Goal: Task Accomplishment & Management: Manage account settings

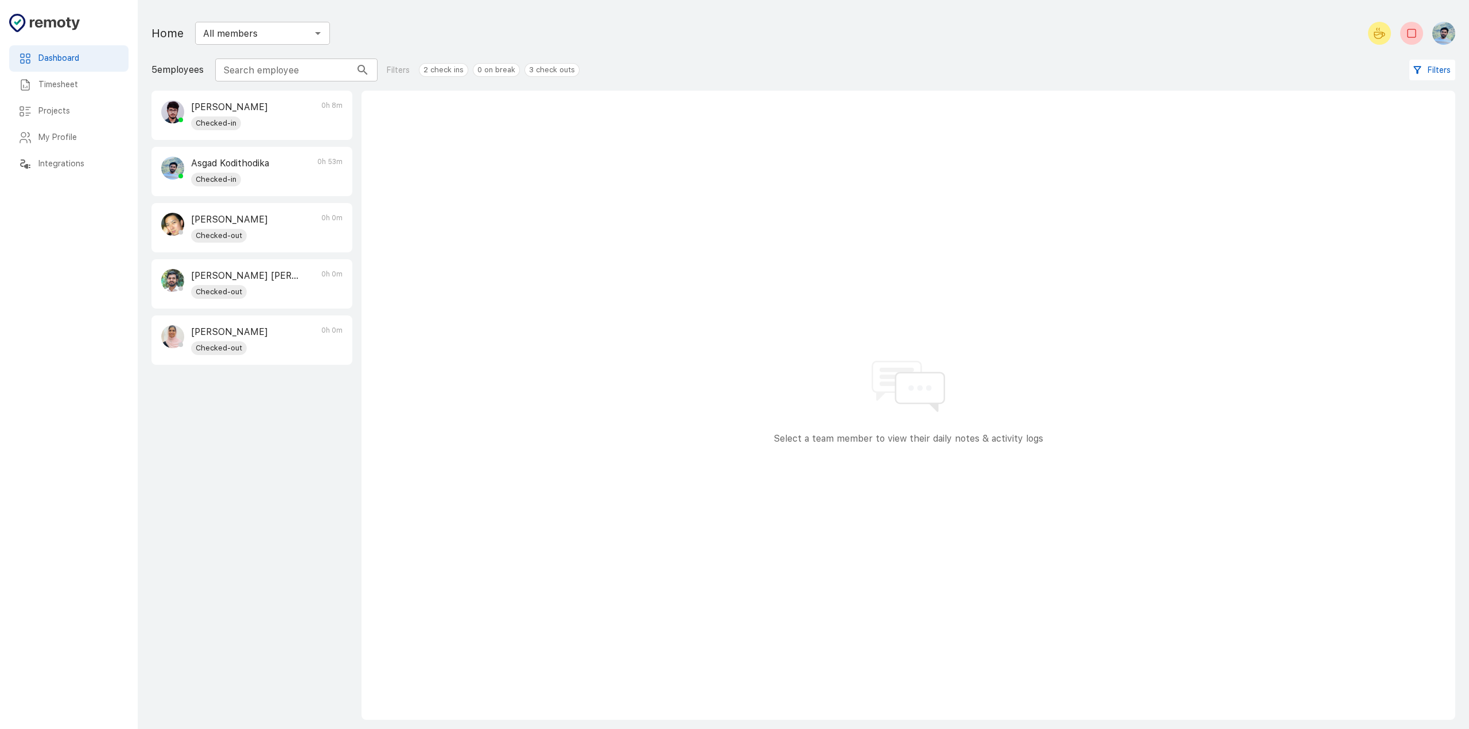
click at [85, 92] on div "Timesheet" at bounding box center [68, 85] width 119 height 26
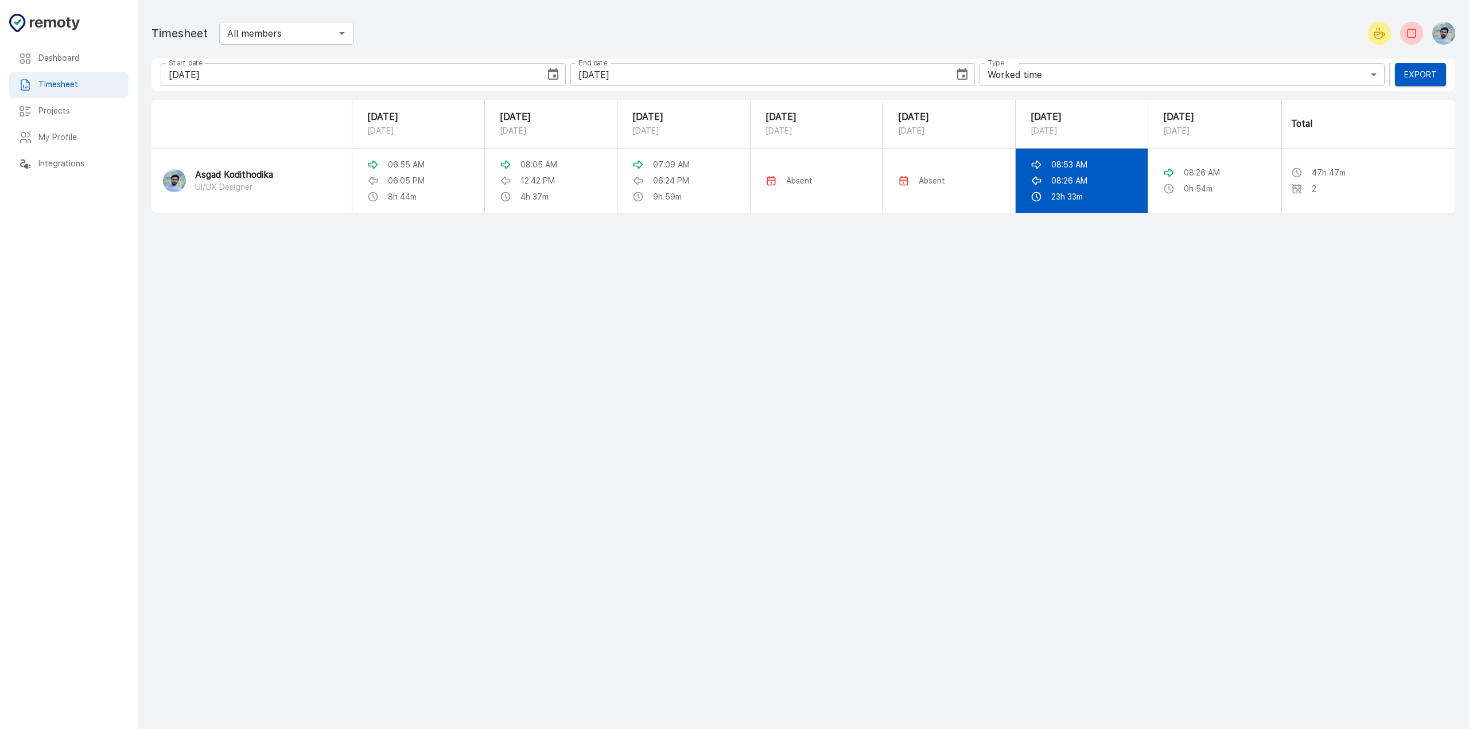
click at [1065, 177] on p "08:26 AM" at bounding box center [1069, 180] width 36 height 11
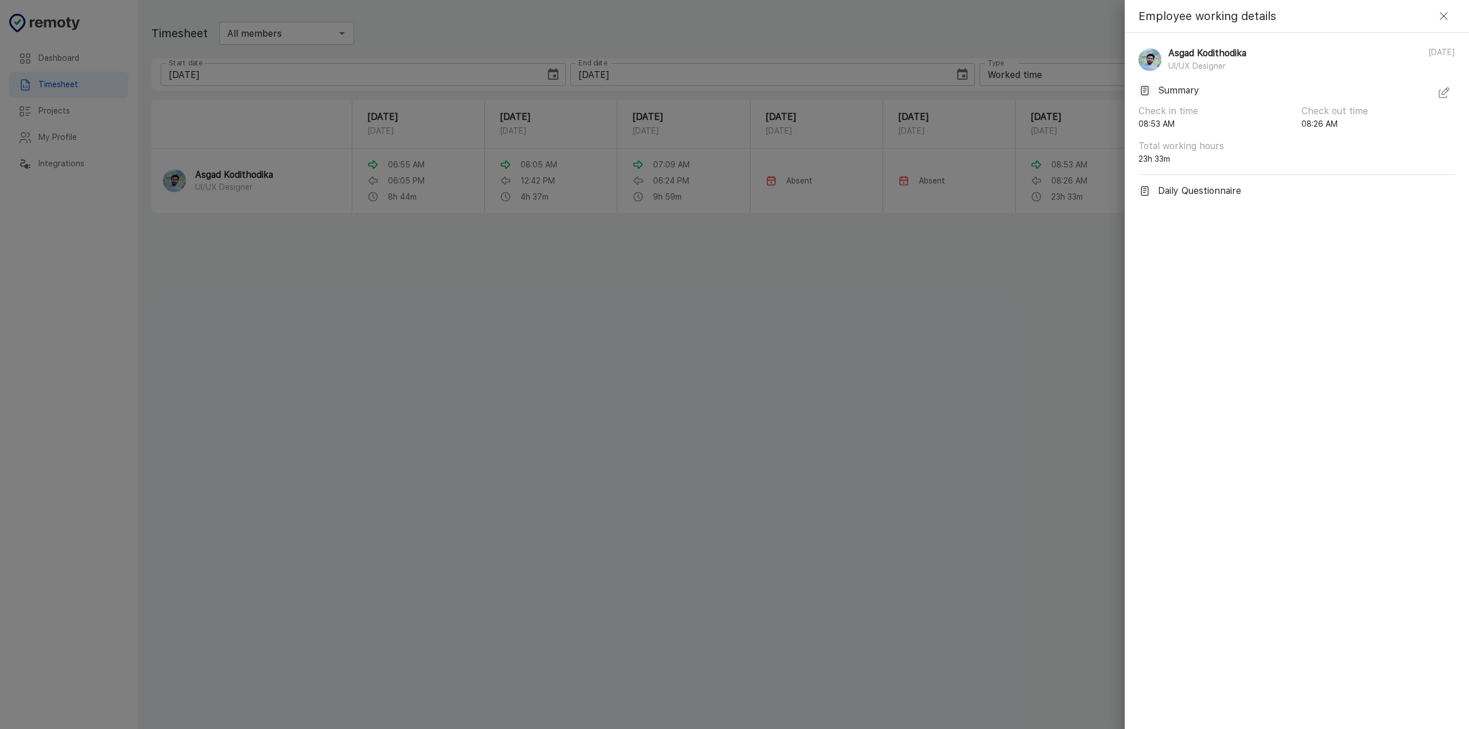
click at [1444, 94] on icon "button" at bounding box center [1445, 91] width 7 height 7
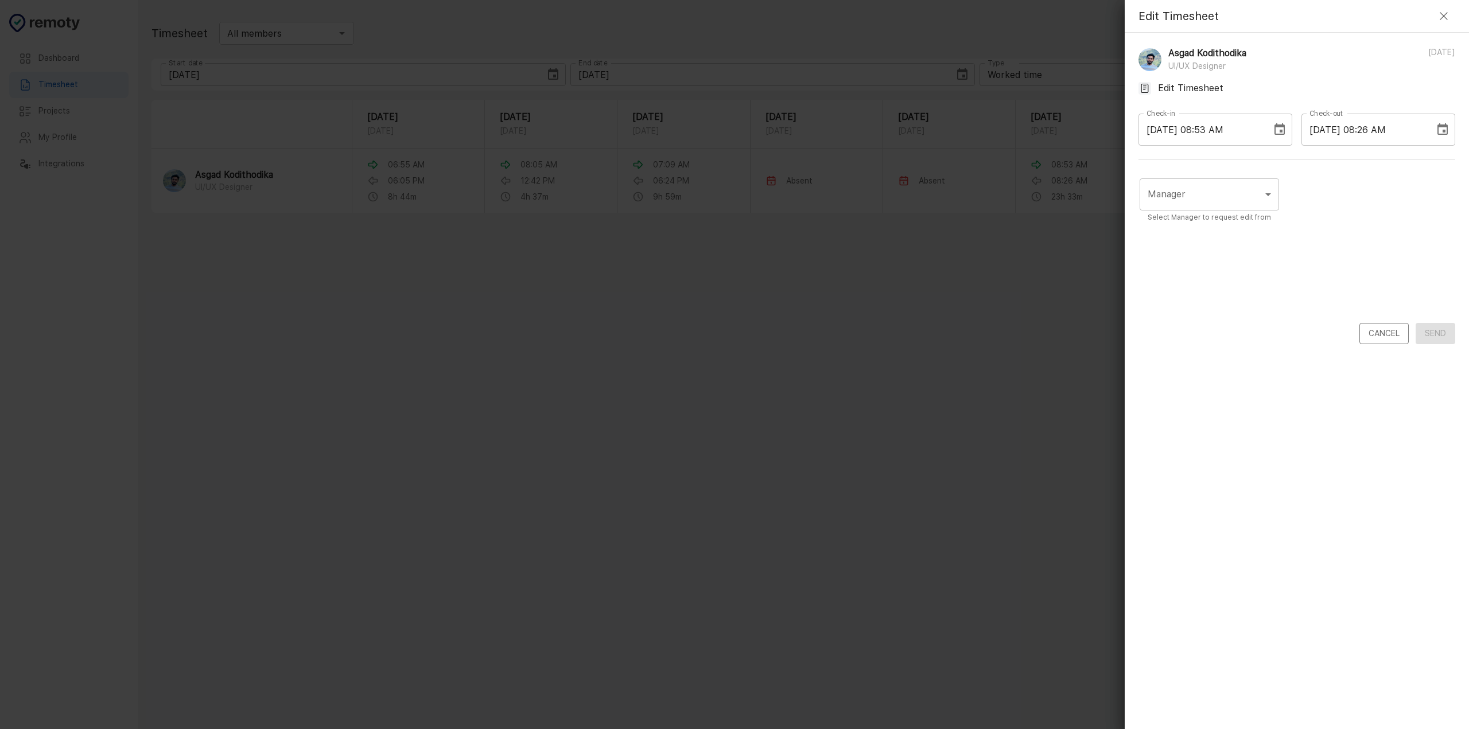
click at [1206, 199] on body "Dashboard Timesheet Projects My Profile Integrations Dashboard Timesheet Projec…" at bounding box center [734, 364] width 1469 height 729
click at [1189, 248] on li "[PERSON_NAME] [PERSON_NAME]" at bounding box center [1226, 246] width 175 height 21
type input "UCQRZCCDS"
click at [1353, 206] on div "Manager [PERSON_NAME] [PERSON_NAME] UCQRZCCDS Manager Select Manager to request…" at bounding box center [1296, 248] width 317 height 149
click at [1343, 225] on div "Manager [PERSON_NAME] [PERSON_NAME] UCQRZCCDS Manager Select Manager to request…" at bounding box center [1296, 248] width 317 height 149
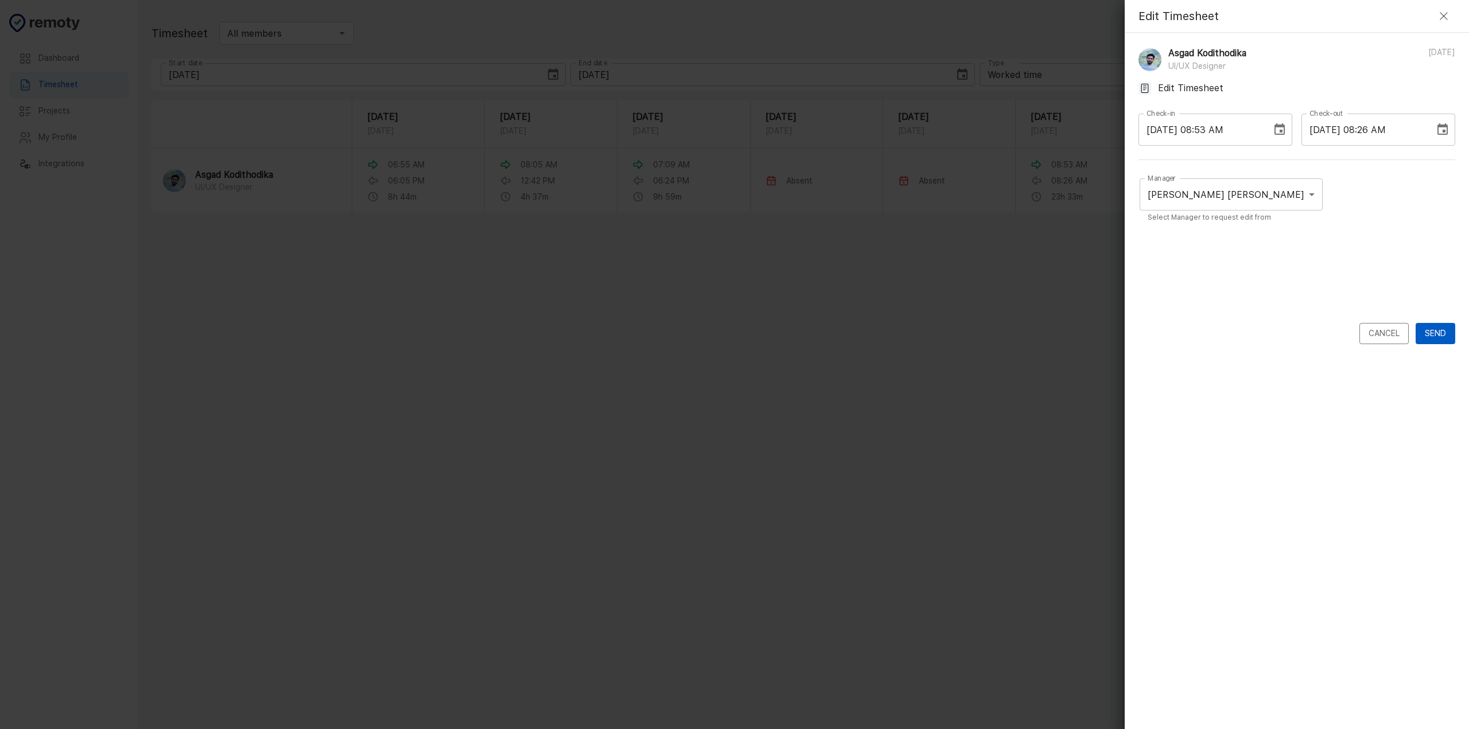
click at [964, 285] on div at bounding box center [734, 364] width 1469 height 729
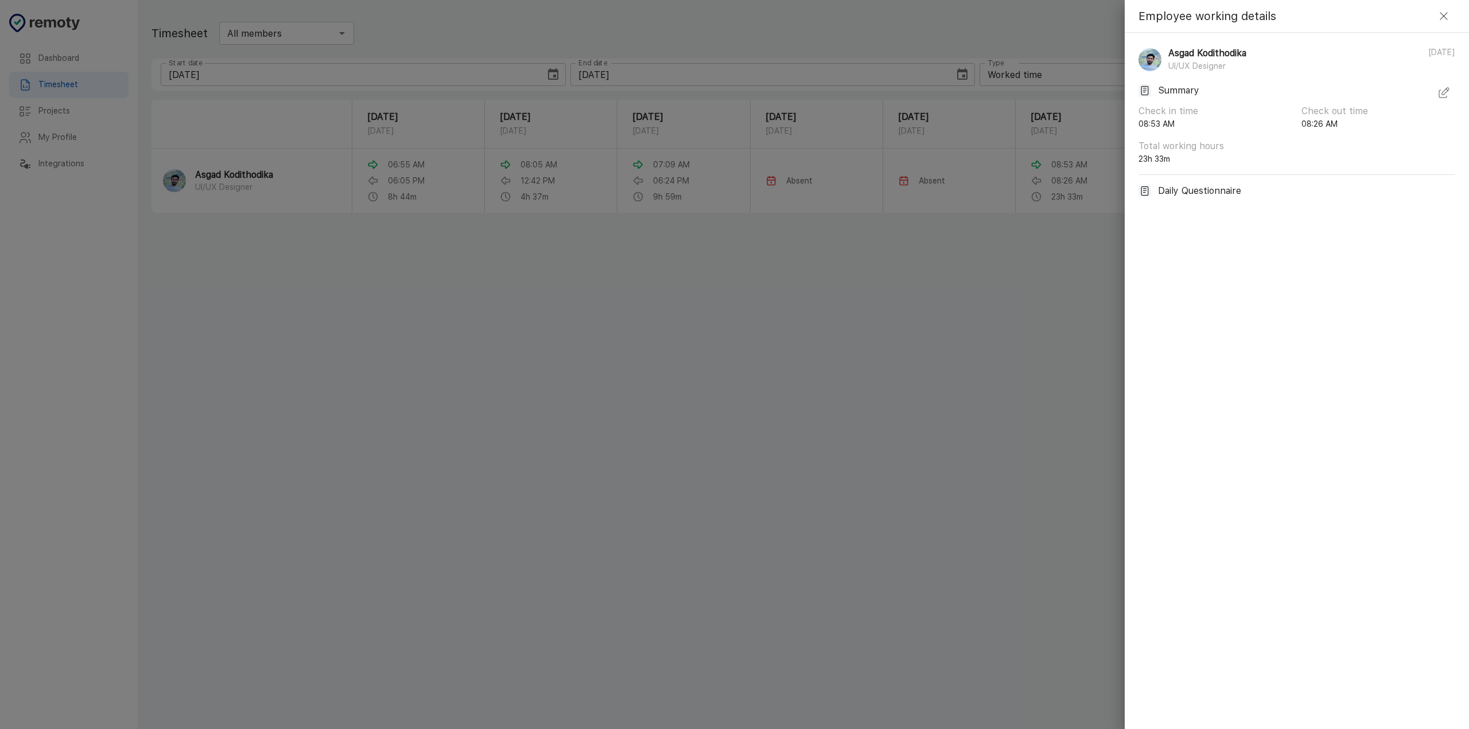
click at [513, 278] on div at bounding box center [734, 364] width 1469 height 729
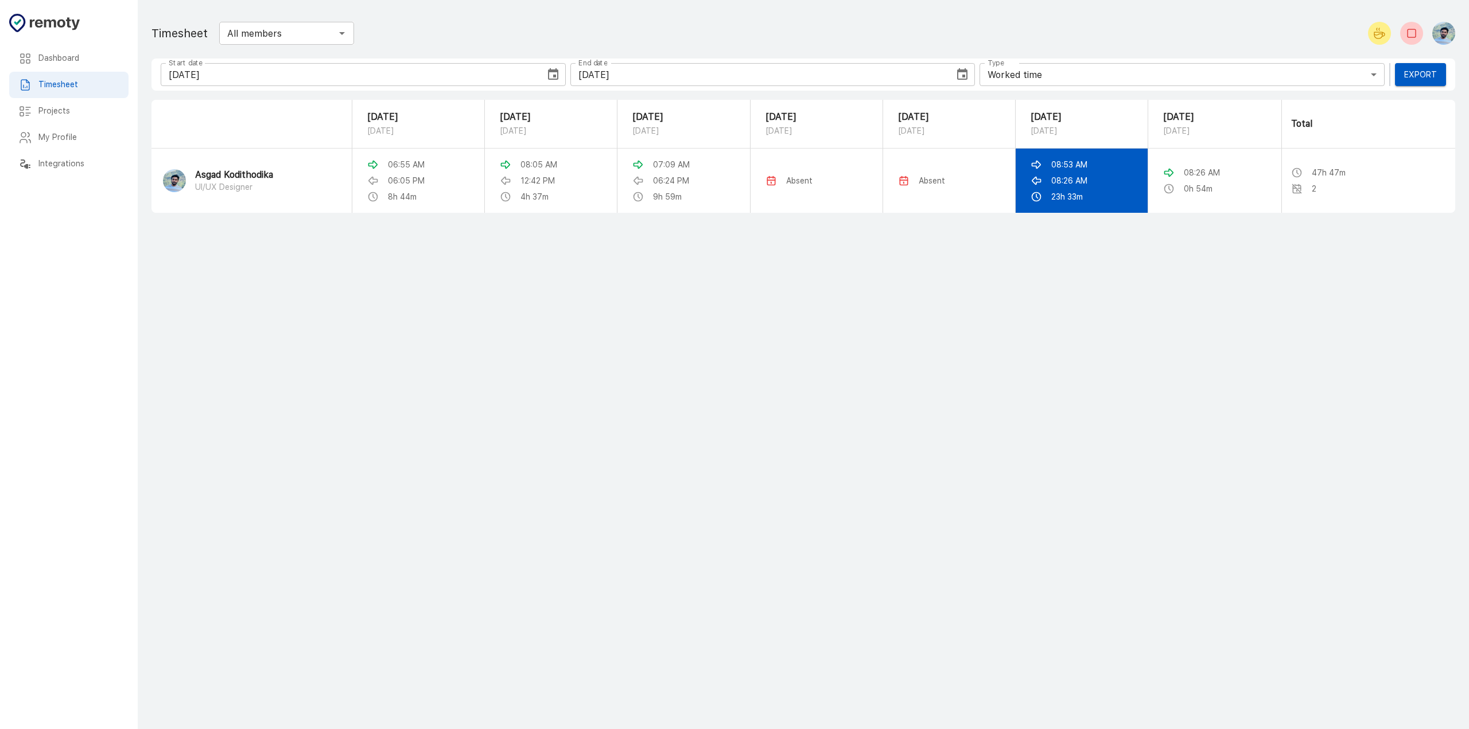
click at [1084, 190] on td "08:53 AM 08:26 AM 23h 33m" at bounding box center [1081, 181] width 133 height 64
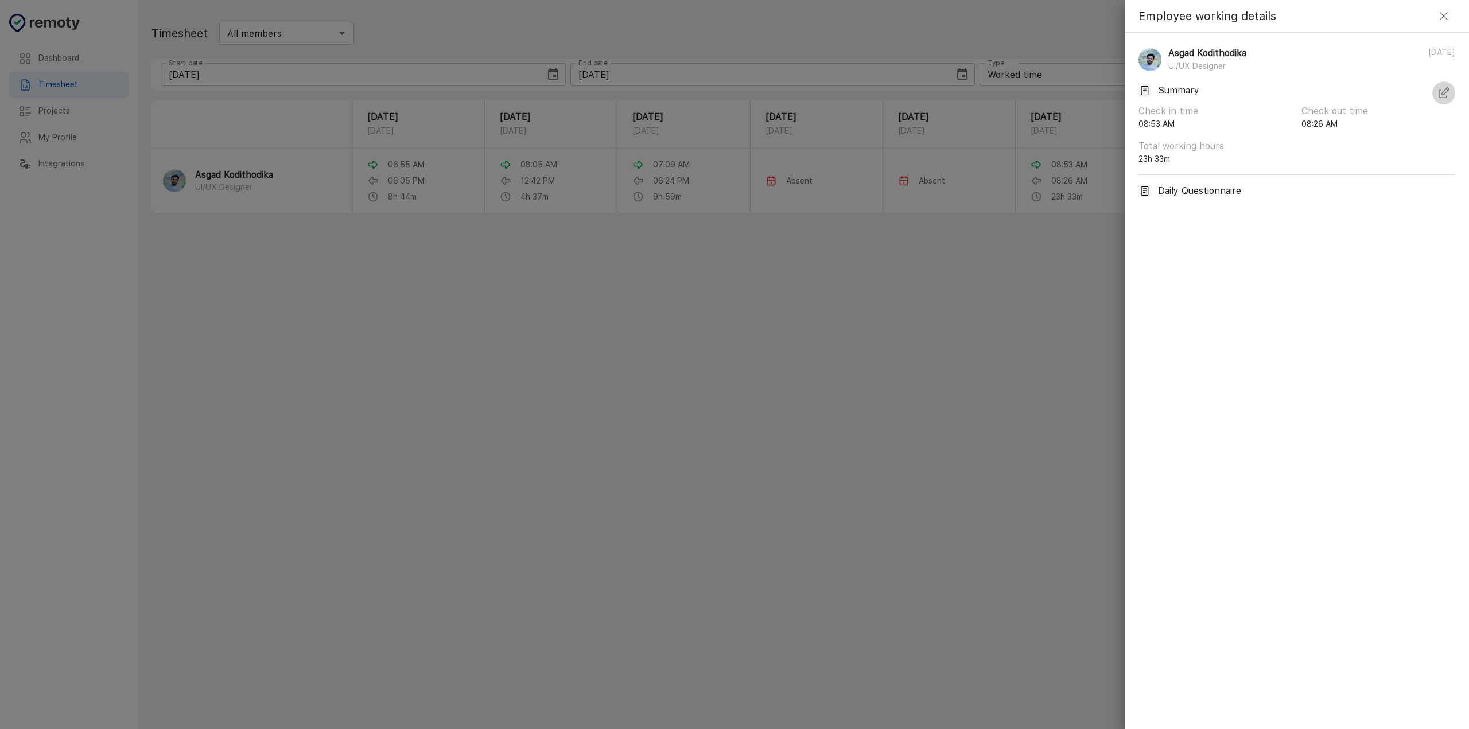
click at [1444, 94] on icon "button" at bounding box center [1445, 91] width 7 height 7
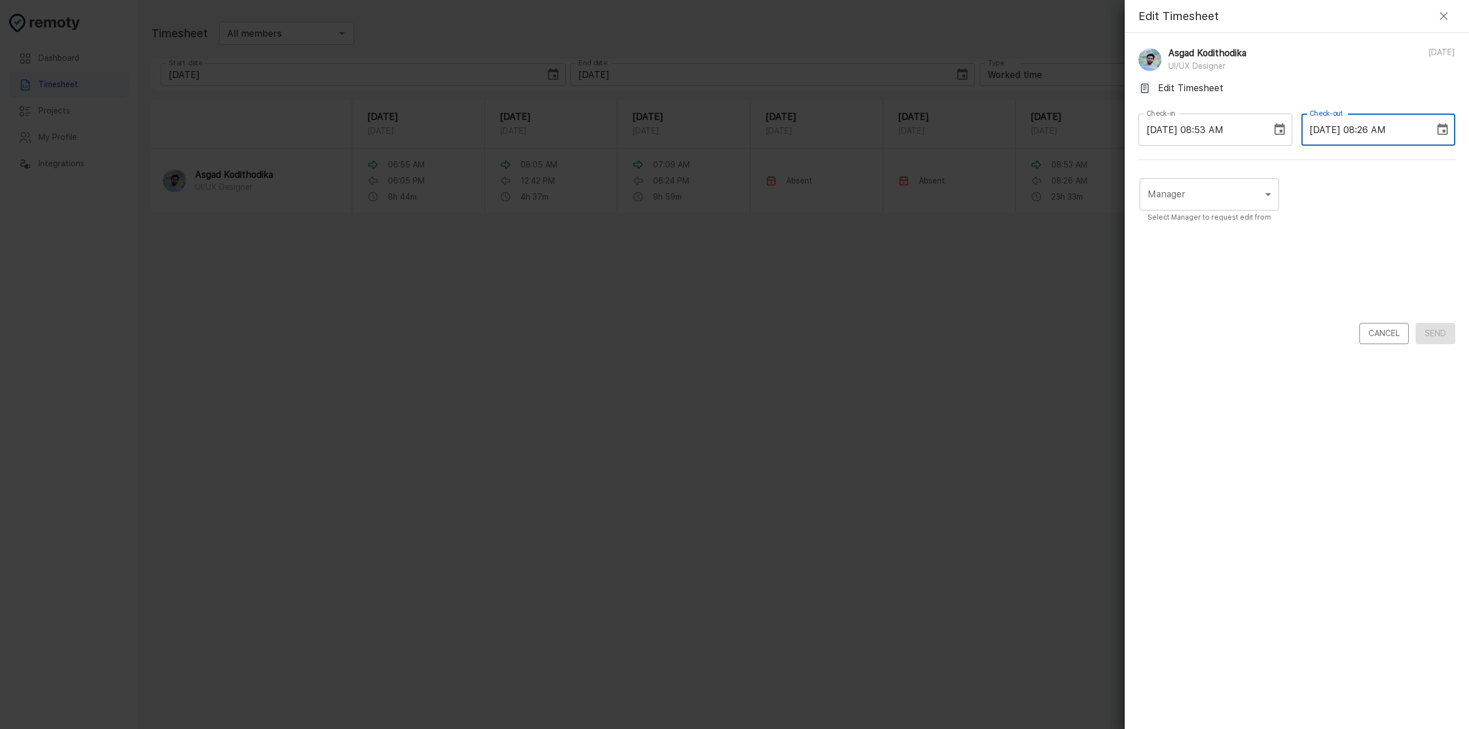
click at [1323, 136] on input "[DATE] 08:26 AM" at bounding box center [1363, 130] width 125 height 32
click at [1332, 136] on input "[DATE] 08:26 AM" at bounding box center [1363, 130] width 125 height 32
click at [1435, 127] on icon "Choose date, selected date is Sep 30, 2025" at bounding box center [1442, 130] width 14 height 14
click at [1316, 297] on button "29" at bounding box center [1312, 298] width 21 height 21
type input "[DATE] 08:26 AM"
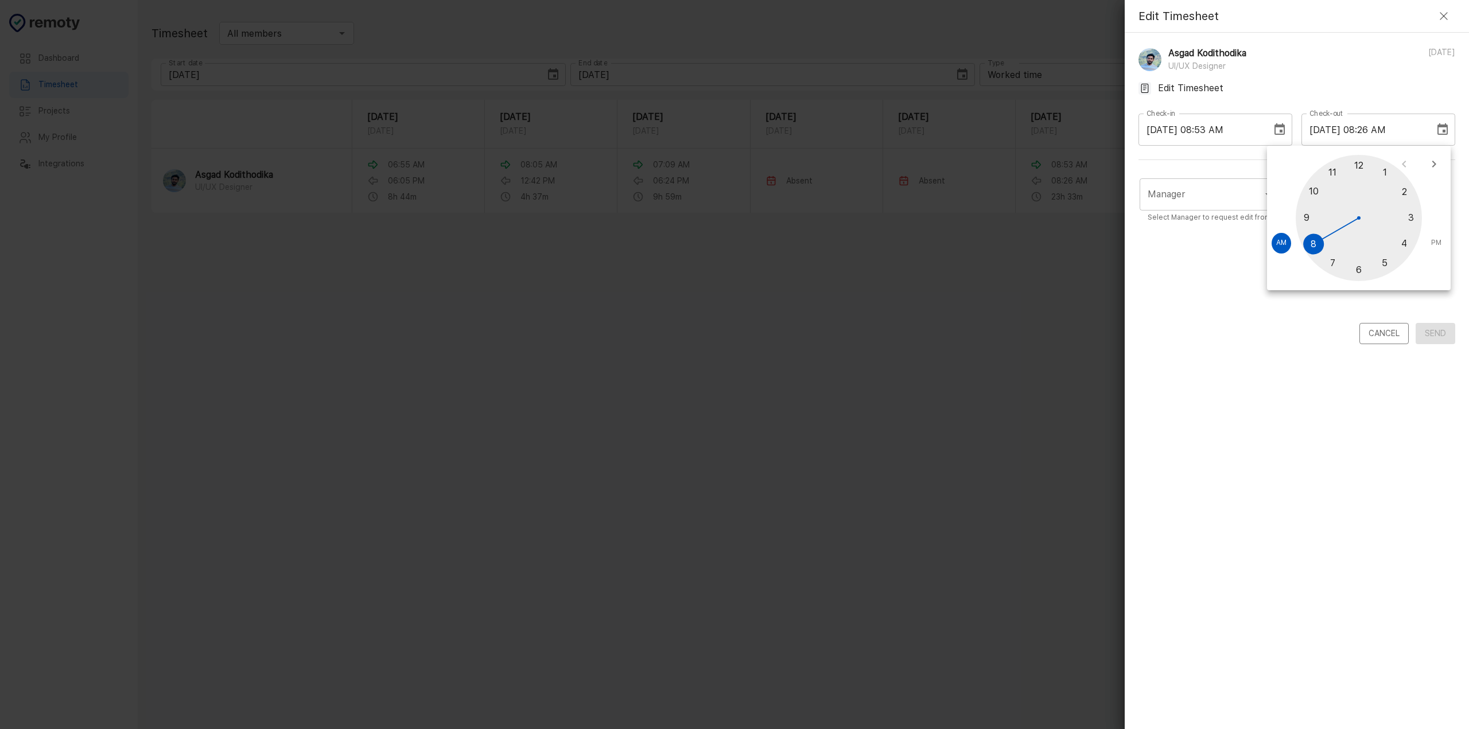
click at [1242, 328] on div "Cancel Send" at bounding box center [1296, 333] width 317 height 21
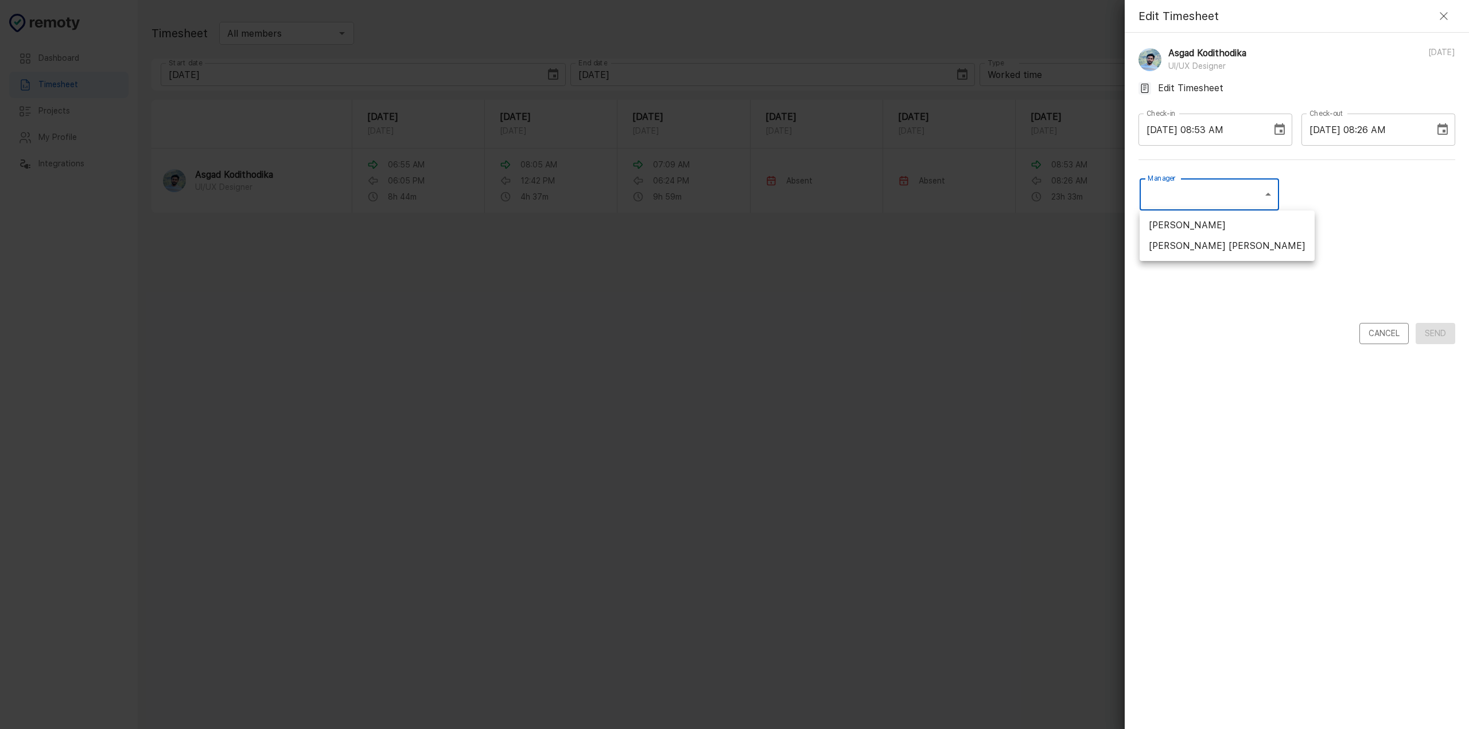
click at [1173, 206] on body "Dashboard Timesheet Projects My Profile Integrations Dashboard Timesheet Projec…" at bounding box center [734, 364] width 1469 height 729
click at [1178, 247] on li "[PERSON_NAME] [PERSON_NAME]" at bounding box center [1226, 246] width 175 height 21
type input "UCQRZCCDS"
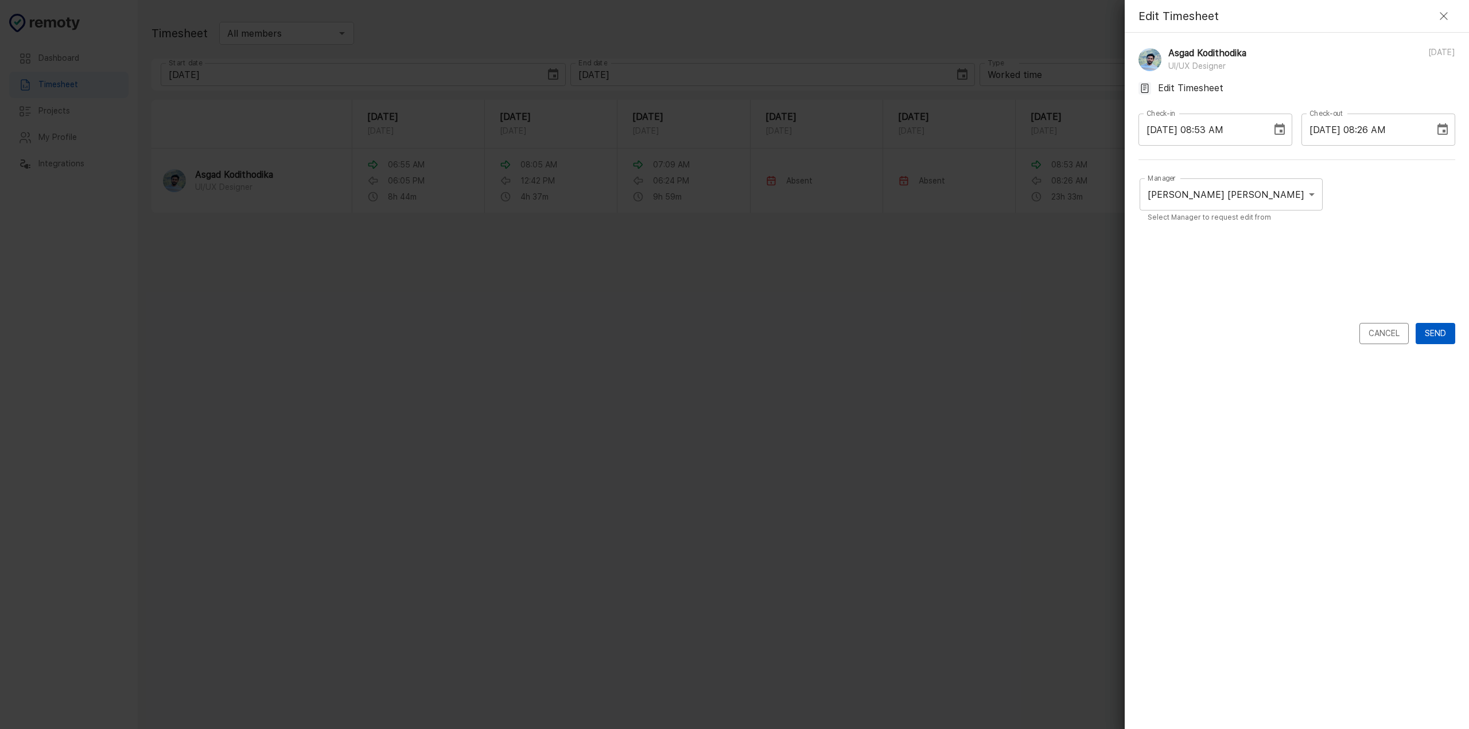
click at [1225, 314] on div "Manager [PERSON_NAME] [PERSON_NAME] UCQRZCCDS Manager Select Manager to request…" at bounding box center [1296, 248] width 317 height 149
click at [1437, 127] on icon "Choose date, selected date is Sep 29, 2025" at bounding box center [1442, 128] width 10 height 11
click at [1313, 298] on button "29" at bounding box center [1312, 298] width 21 height 21
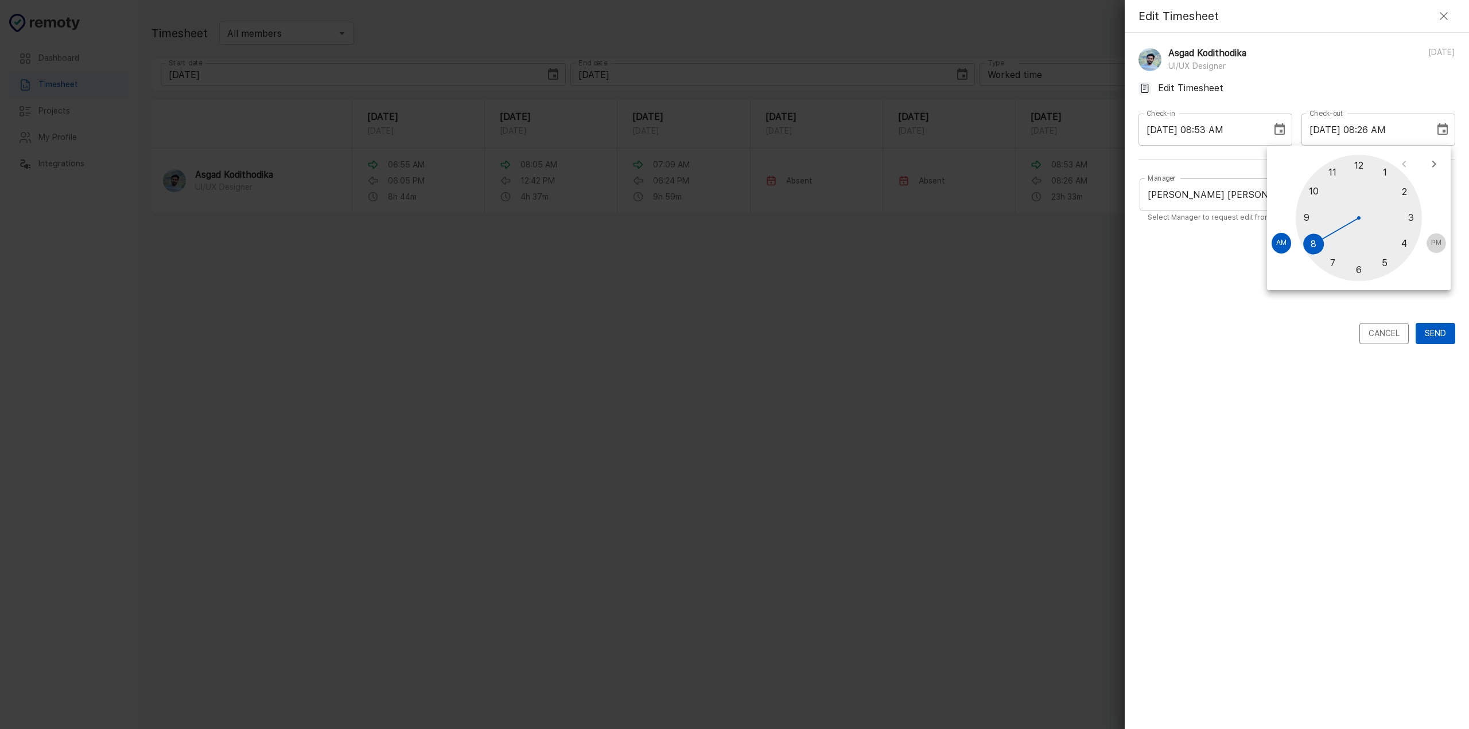
click at [1439, 243] on span "PM" at bounding box center [1436, 242] width 10 height 11
click at [1390, 264] on div at bounding box center [1358, 218] width 126 height 126
click at [1412, 235] on div at bounding box center [1358, 218] width 126 height 126
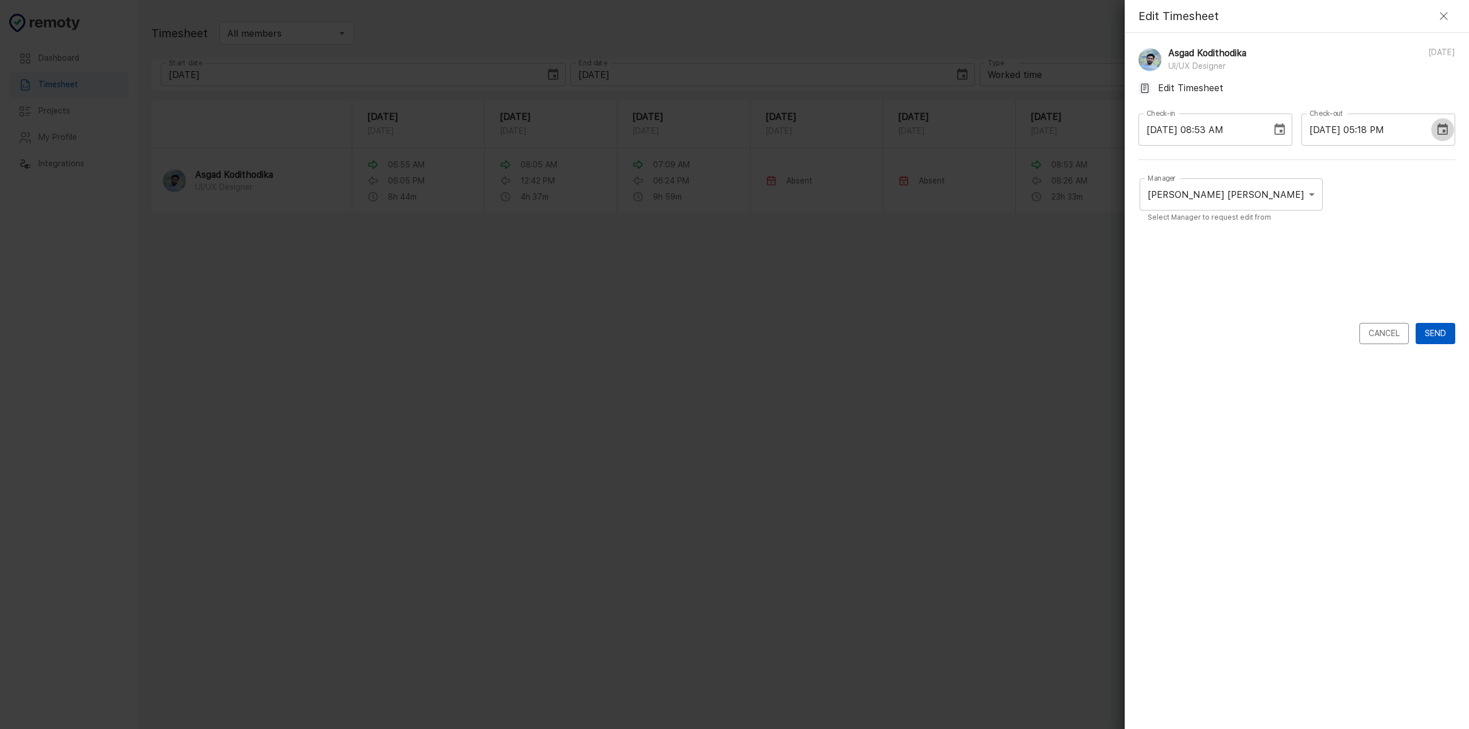
click at [1431, 137] on button "Choose date, selected date is Sep 29, 2025" at bounding box center [1442, 129] width 23 height 23
click at [1315, 301] on button "29" at bounding box center [1312, 298] width 21 height 21
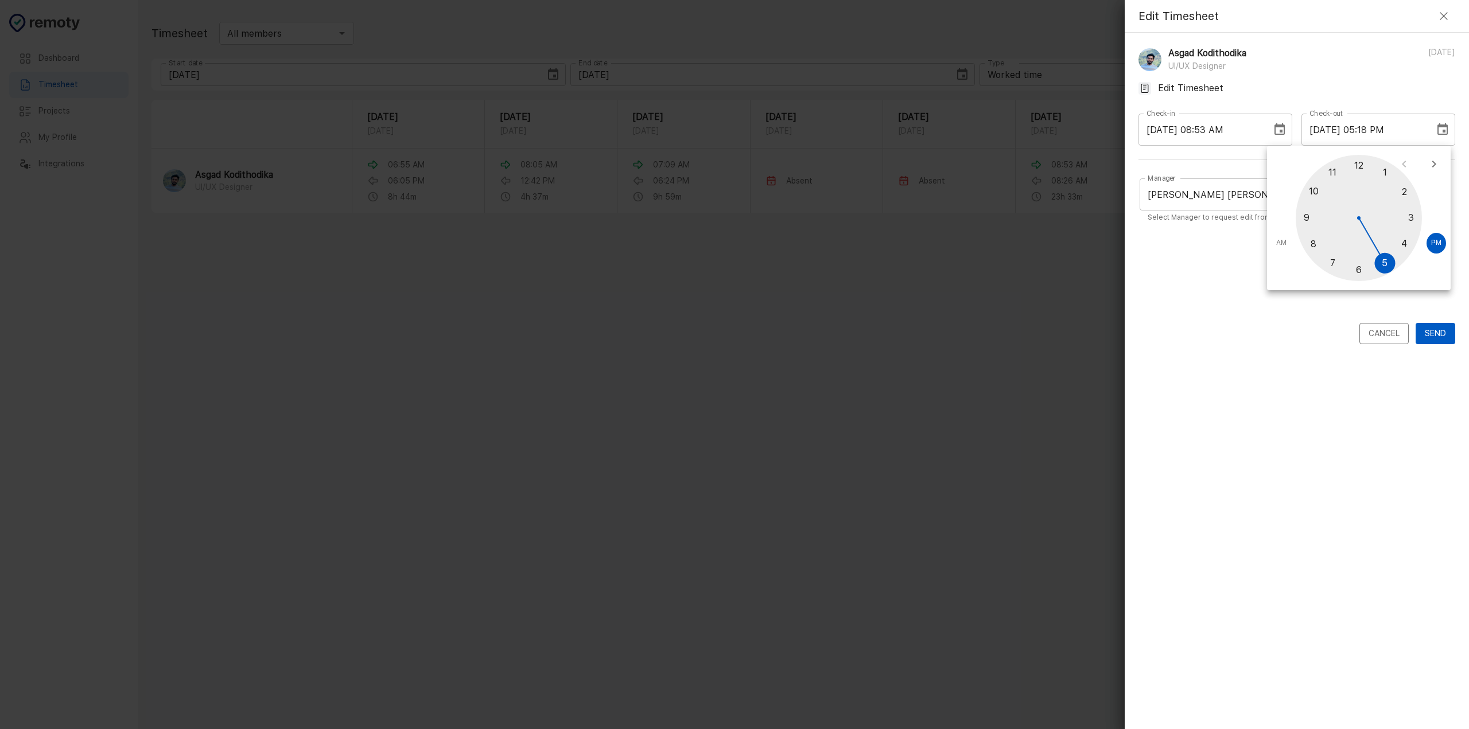
click at [1386, 261] on div at bounding box center [1358, 218] width 126 height 126
click at [1412, 231] on div at bounding box center [1358, 218] width 126 height 126
type input "[DATE] 05:17 PM"
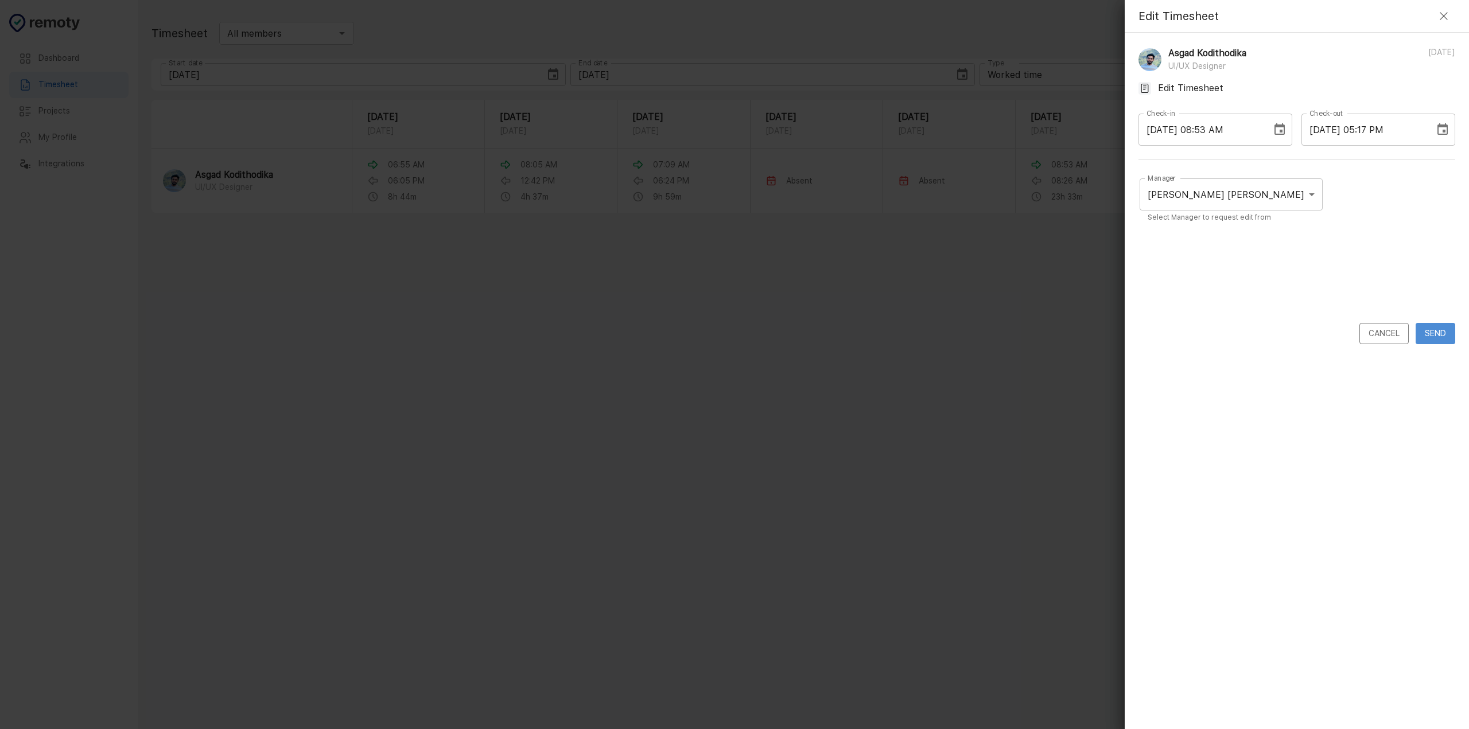
click at [1443, 340] on button "Send" at bounding box center [1435, 333] width 40 height 21
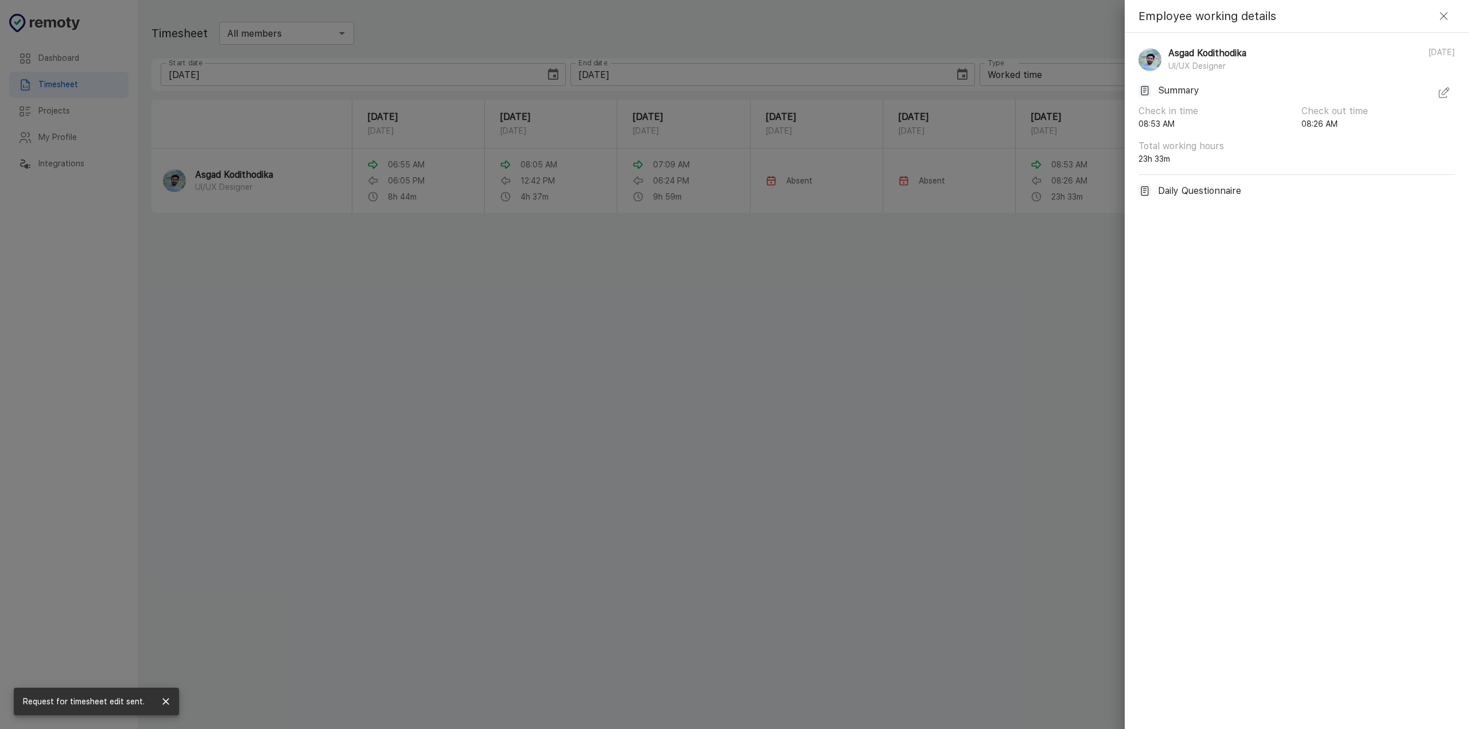
click at [1444, 20] on icon "button" at bounding box center [1443, 16] width 14 height 14
